Goal: Task Accomplishment & Management: Complete application form

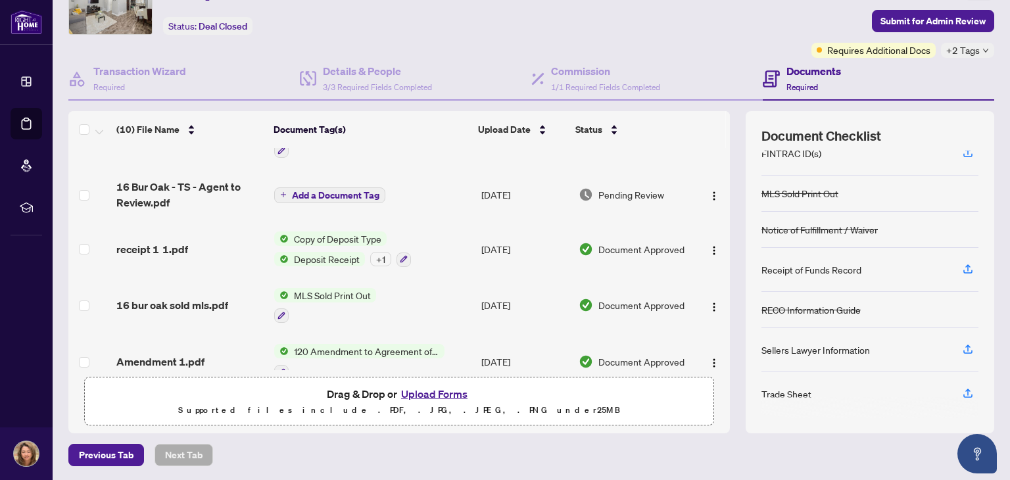
scroll to position [35, 0]
click at [322, 255] on span "Deposit Receipt" at bounding box center [327, 259] width 76 height 14
click at [147, 246] on span "receipt 1 1.pdf" at bounding box center [152, 250] width 72 height 16
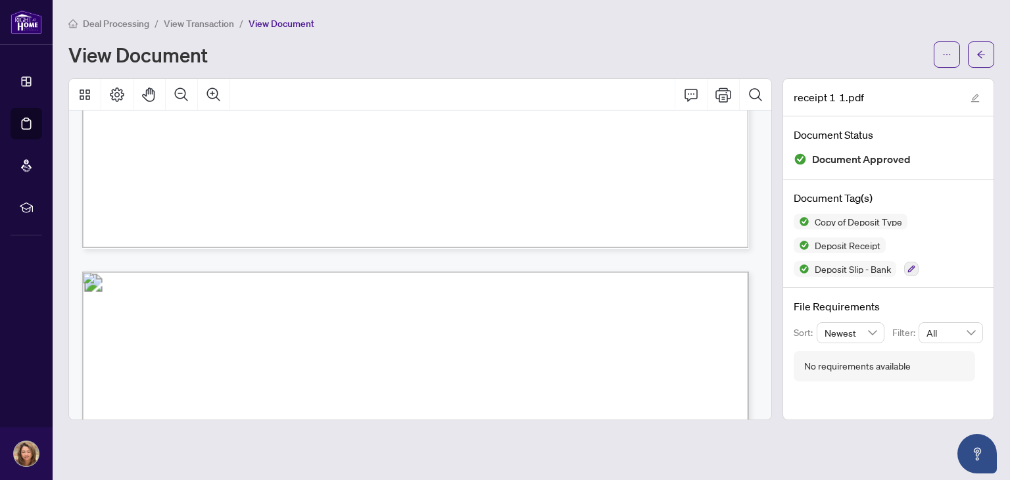
scroll to position [1762, 0]
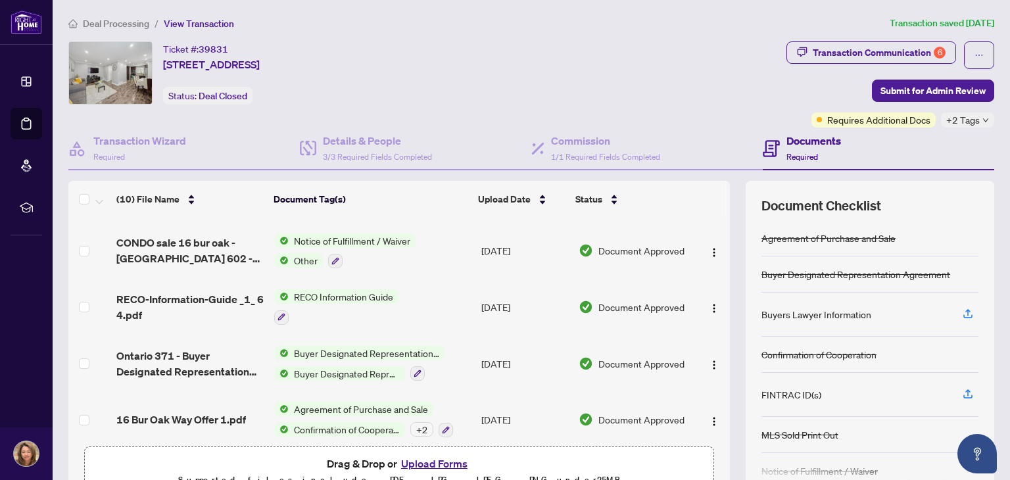
scroll to position [333, 0]
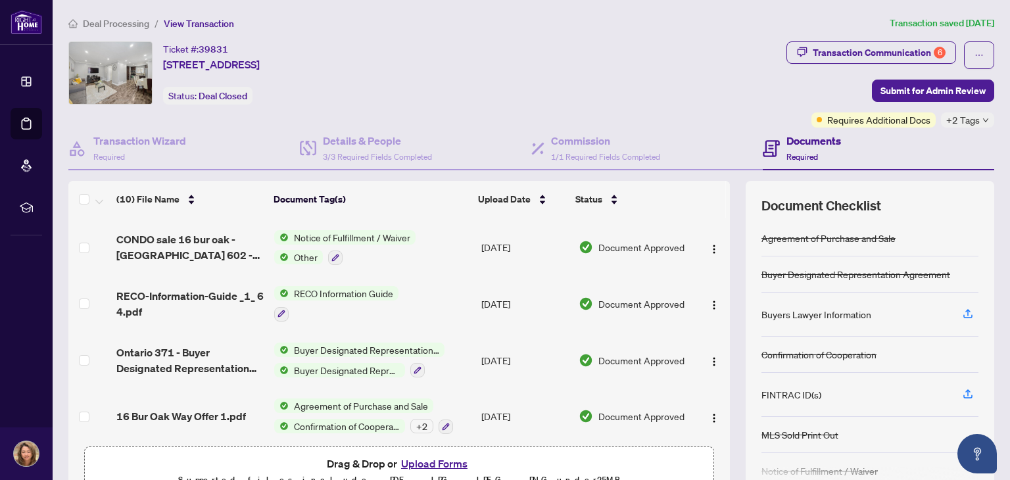
click at [444, 460] on button "Upload Forms" at bounding box center [434, 463] width 74 height 17
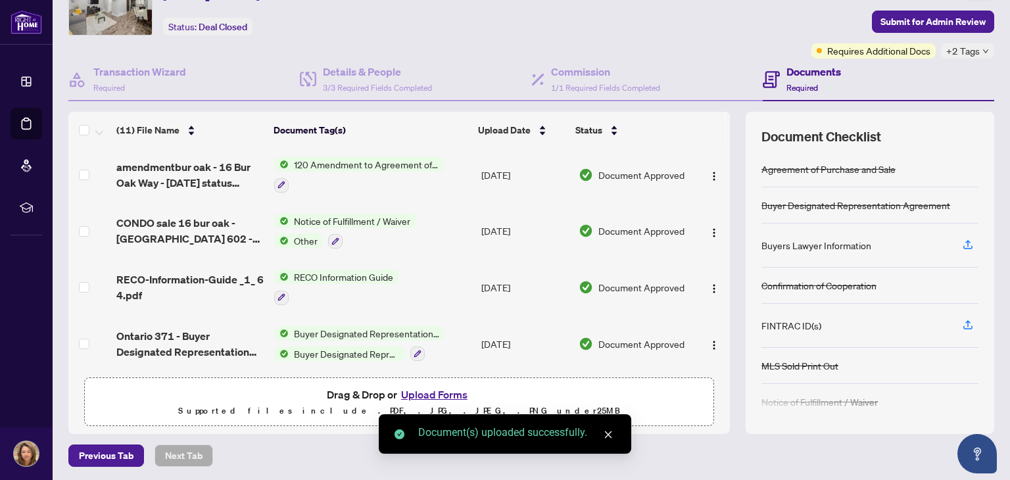
scroll to position [70, 0]
click at [437, 390] on button "Upload Forms" at bounding box center [434, 393] width 74 height 17
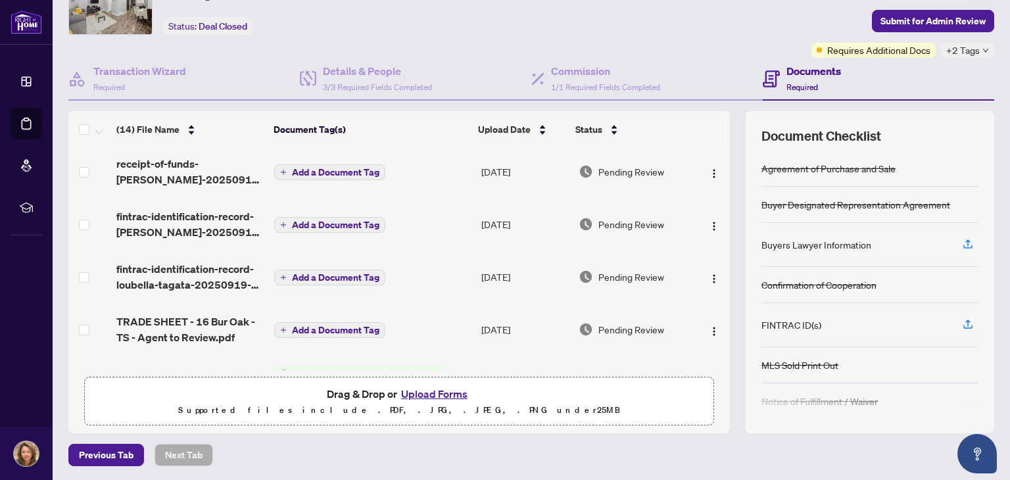
scroll to position [0, 0]
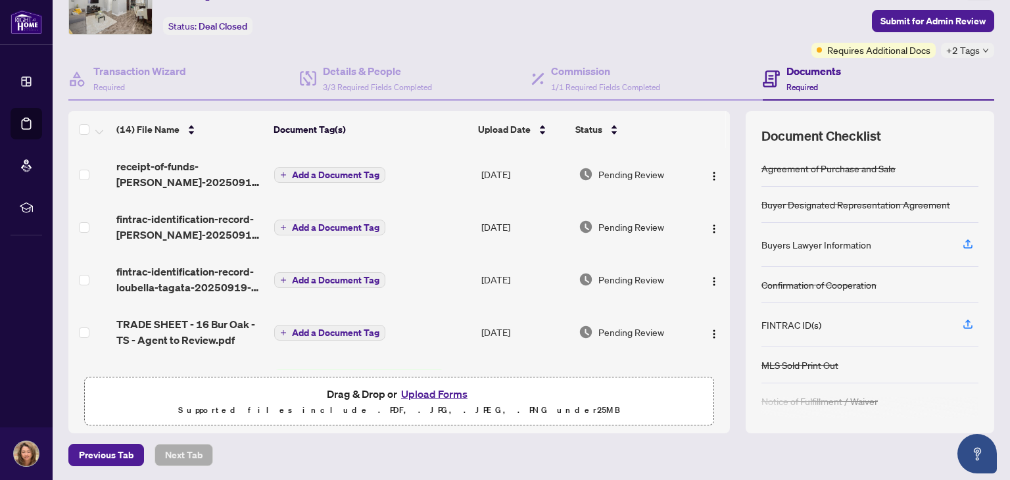
click at [333, 170] on span "Add a Document Tag" at bounding box center [335, 174] width 87 height 9
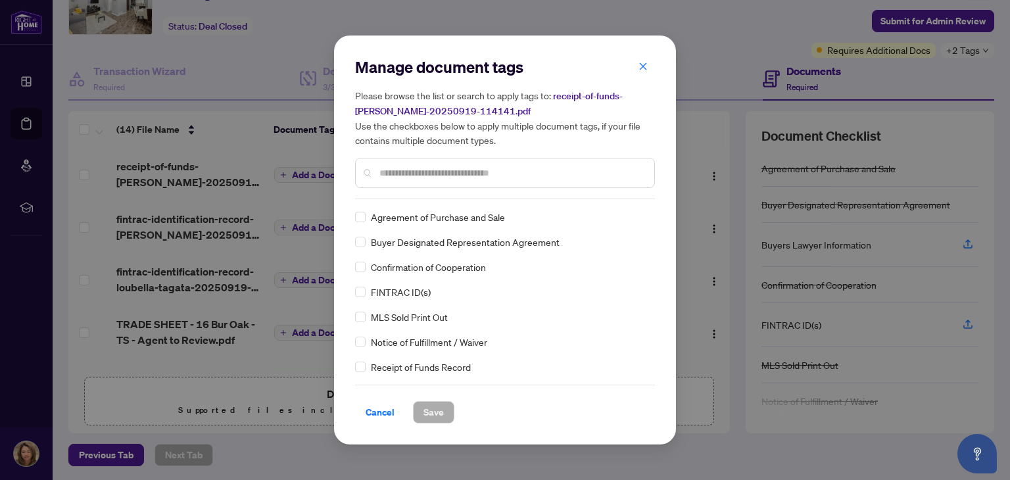
click at [463, 174] on input "text" at bounding box center [511, 173] width 264 height 14
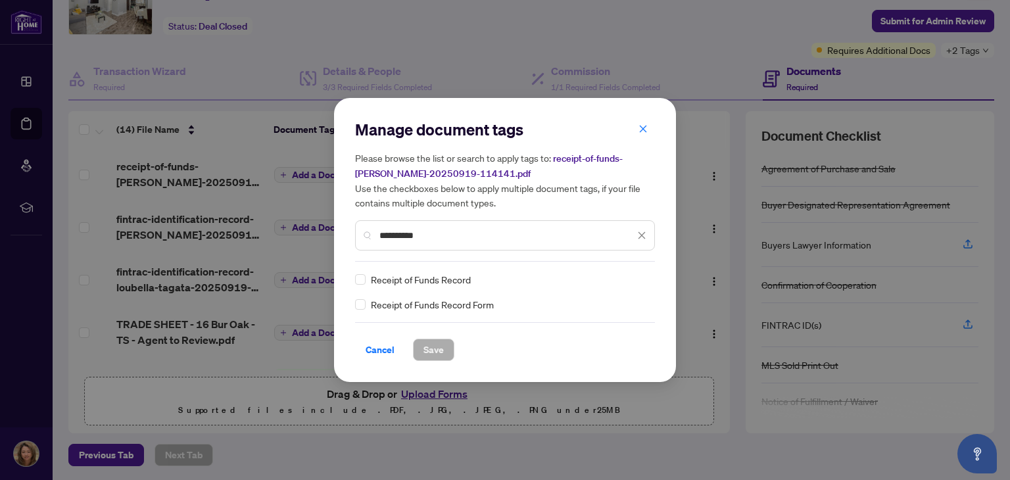
type input "**********"
click at [436, 352] on span "Save" at bounding box center [433, 349] width 20 height 21
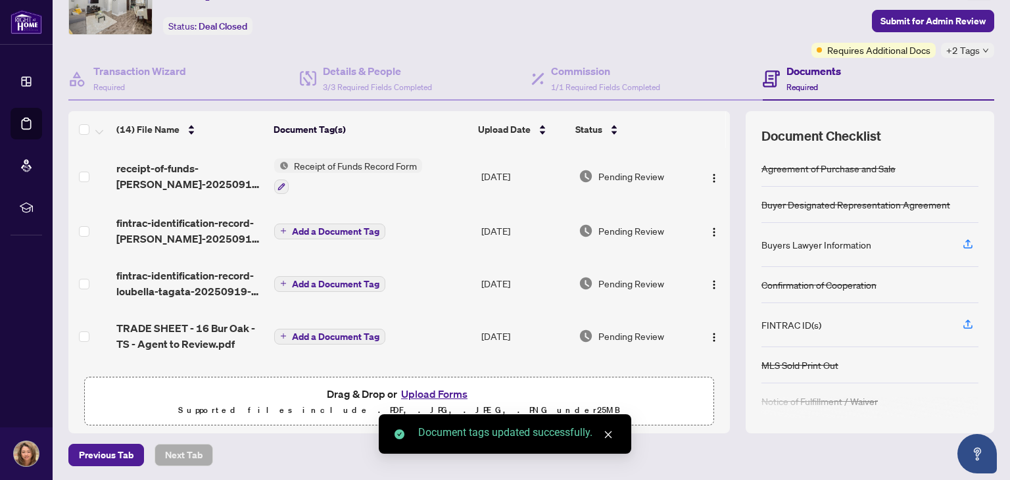
click at [313, 227] on span "Add a Document Tag" at bounding box center [335, 231] width 87 height 9
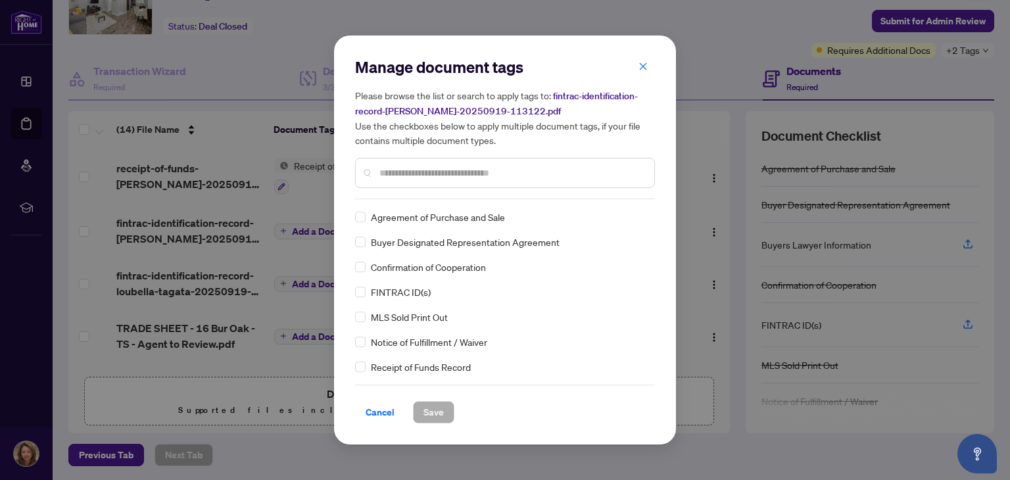
click at [476, 170] on input "text" at bounding box center [511, 173] width 264 height 14
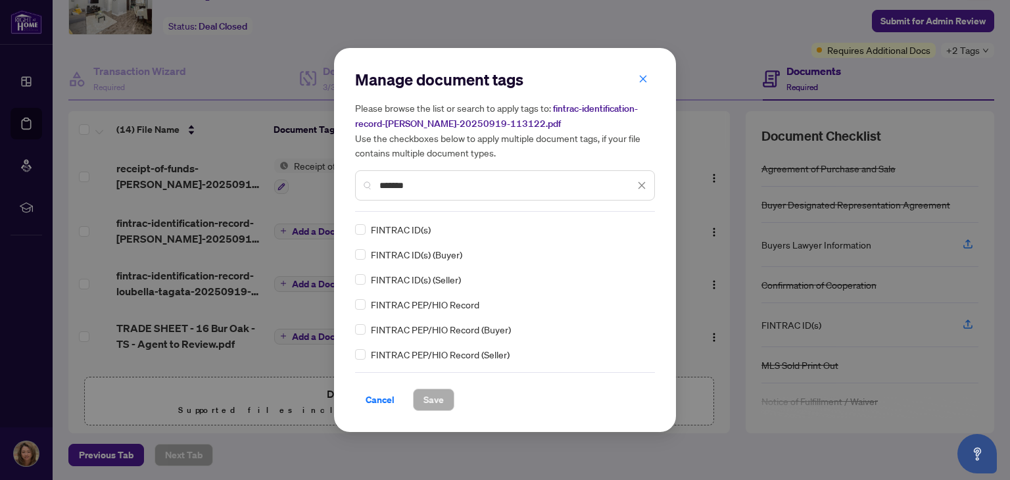
type input "*******"
click at [431, 397] on span "Save" at bounding box center [433, 399] width 20 height 21
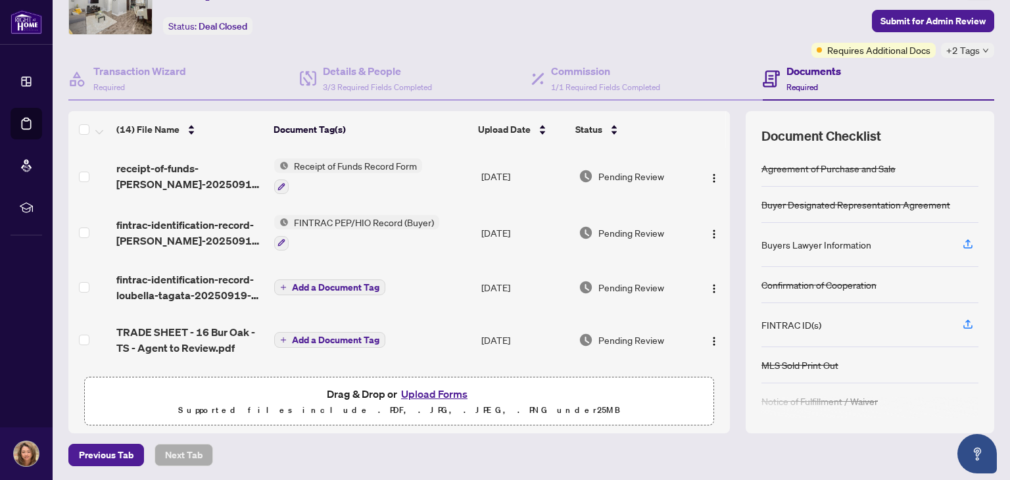
click at [313, 283] on span "Add a Document Tag" at bounding box center [335, 287] width 87 height 9
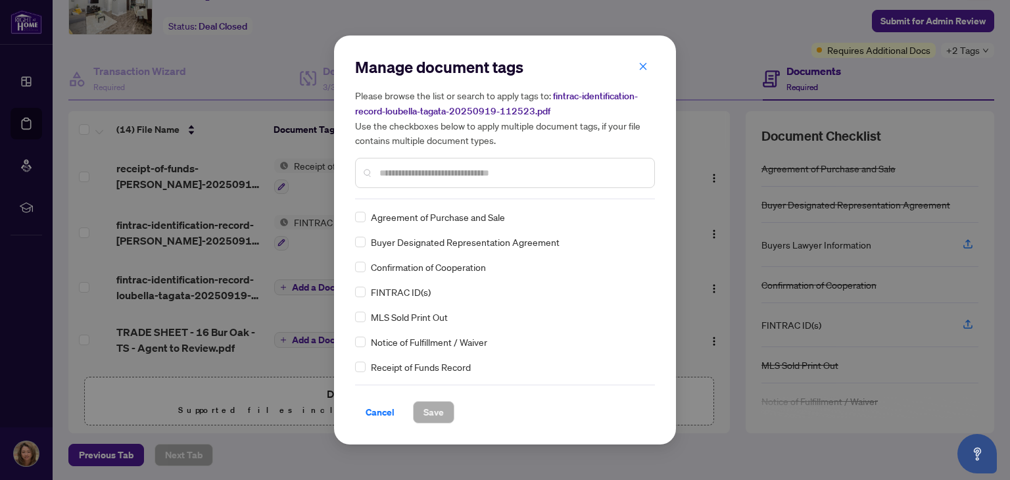
click at [449, 193] on div "Manage document tags Please browse the list or search to apply tags to: fintrac…" at bounding box center [505, 128] width 300 height 143
click at [460, 172] on input "text" at bounding box center [511, 173] width 264 height 14
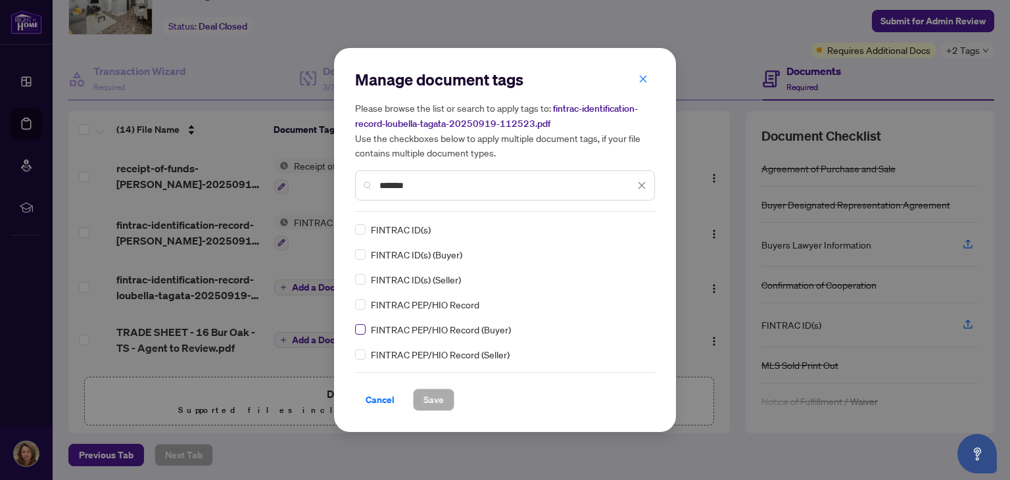
type input "*******"
click at [434, 402] on span "Save" at bounding box center [433, 399] width 20 height 21
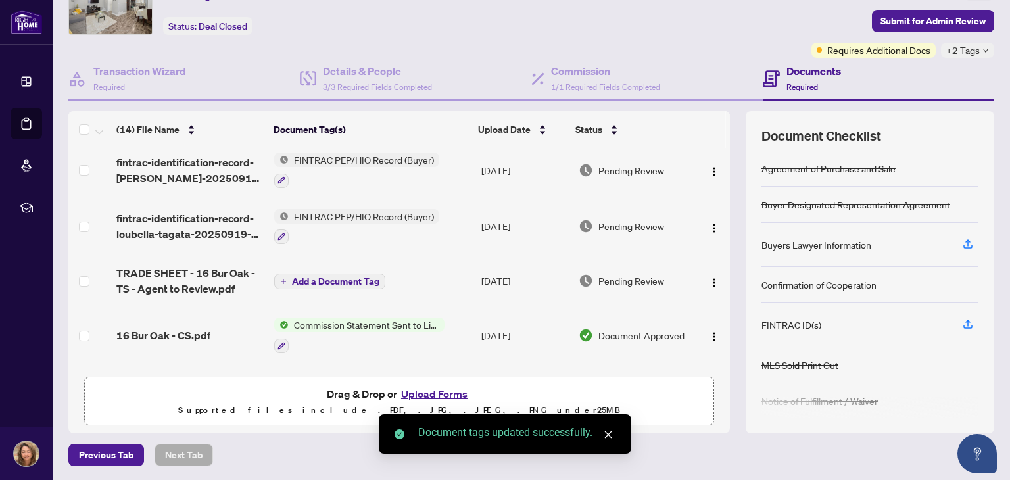
scroll to position [73, 0]
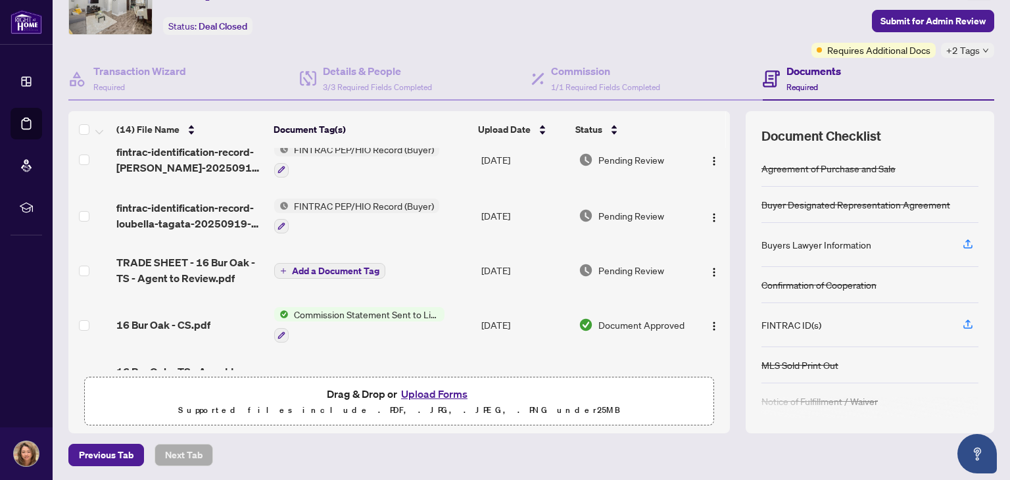
click at [321, 266] on span "Add a Document Tag" at bounding box center [335, 270] width 87 height 9
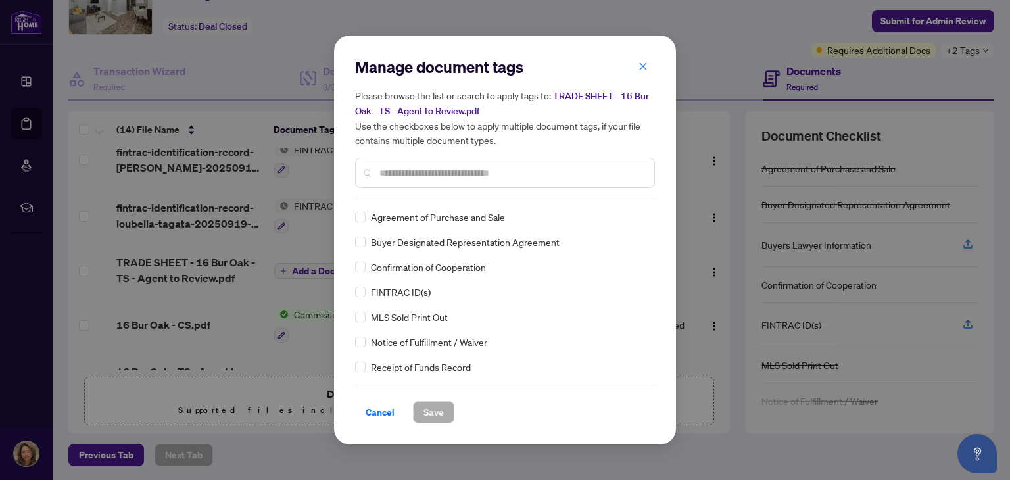
click at [497, 169] on input "text" at bounding box center [511, 173] width 264 height 14
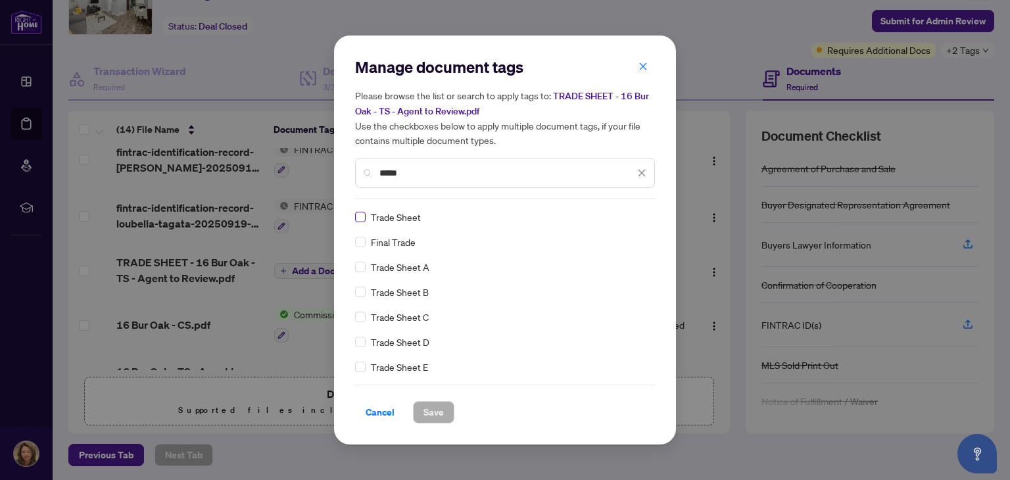
type input "*****"
click at [434, 413] on span "Save" at bounding box center [433, 412] width 20 height 21
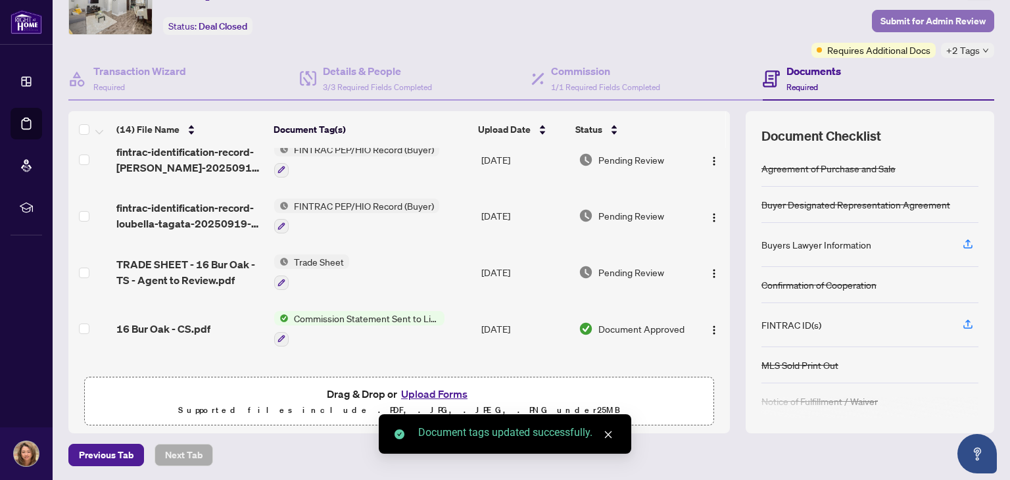
click at [925, 14] on span "Submit for Admin Review" at bounding box center [932, 21] width 105 height 21
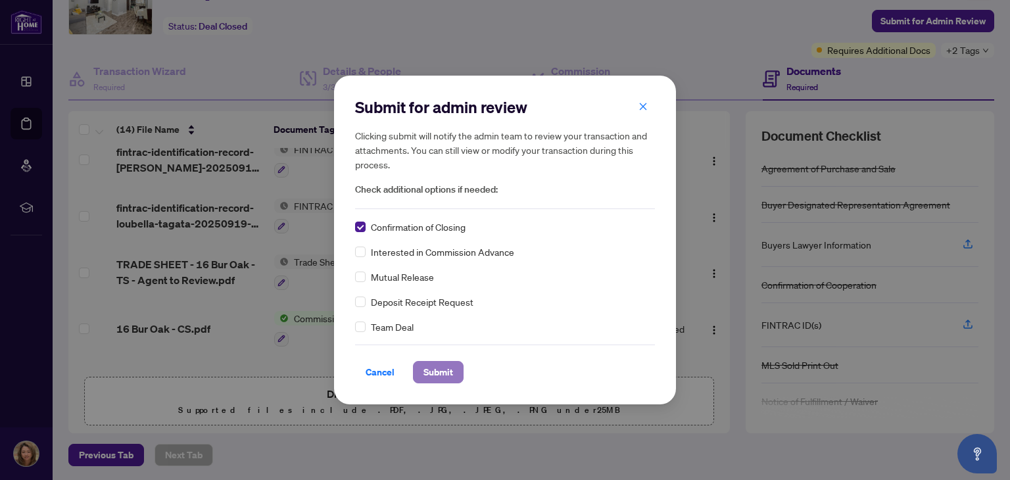
click at [446, 370] on span "Submit" at bounding box center [438, 372] width 30 height 21
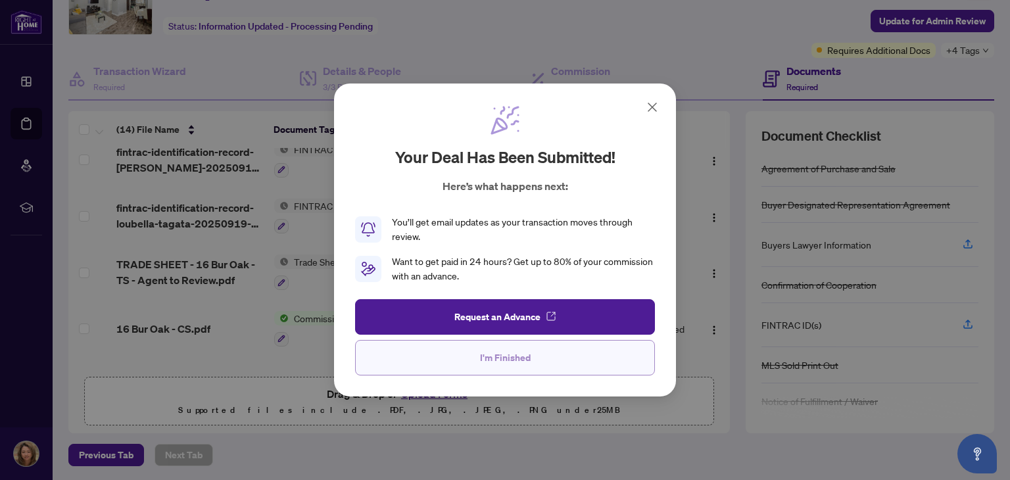
click at [509, 356] on span "I'm Finished" at bounding box center [505, 357] width 51 height 21
